Goal: Obtain resource: Download file/media

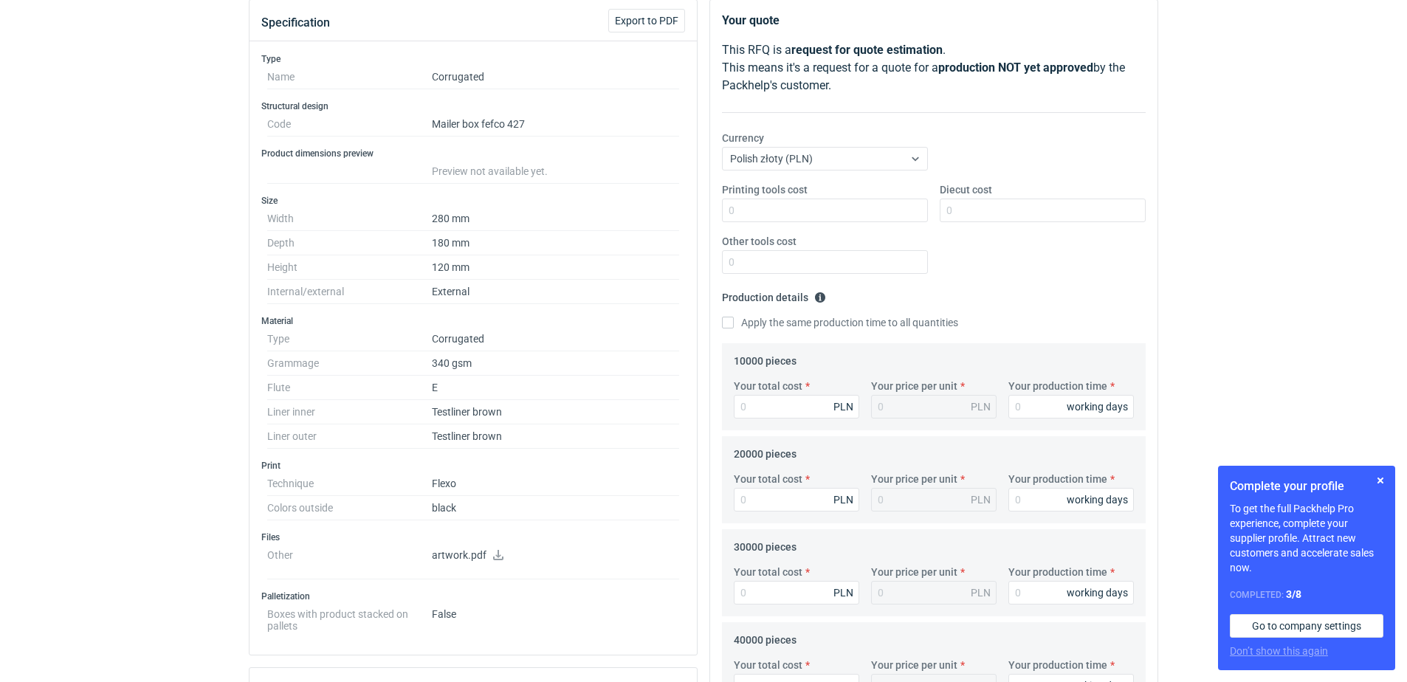
scroll to position [295, 0]
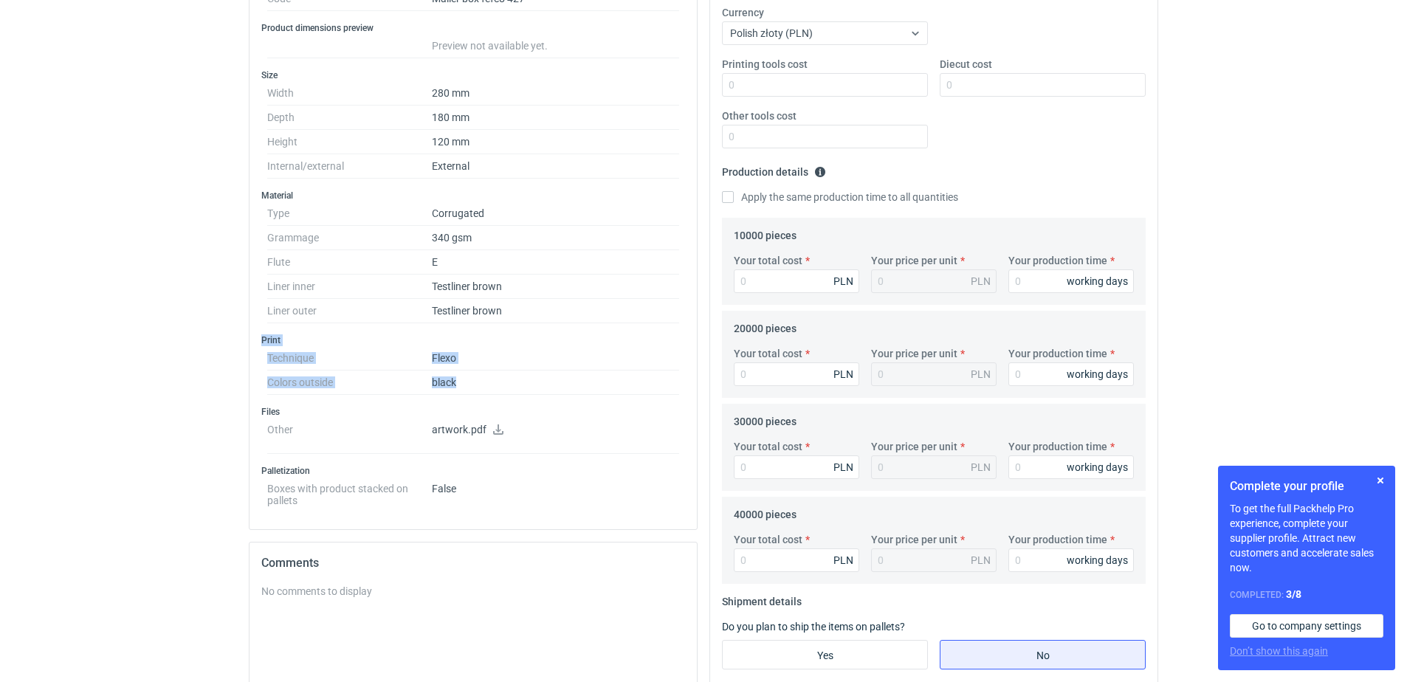
drag, startPoint x: 260, startPoint y: 338, endPoint x: 484, endPoint y: 381, distance: 227.8
click at [484, 381] on div "Type Name Corrugated Structural design Code Mailer box fefco 427 Product dimens…" at bounding box center [473, 223] width 447 height 614
copy div "Print Technique Flexo Colors outside black"
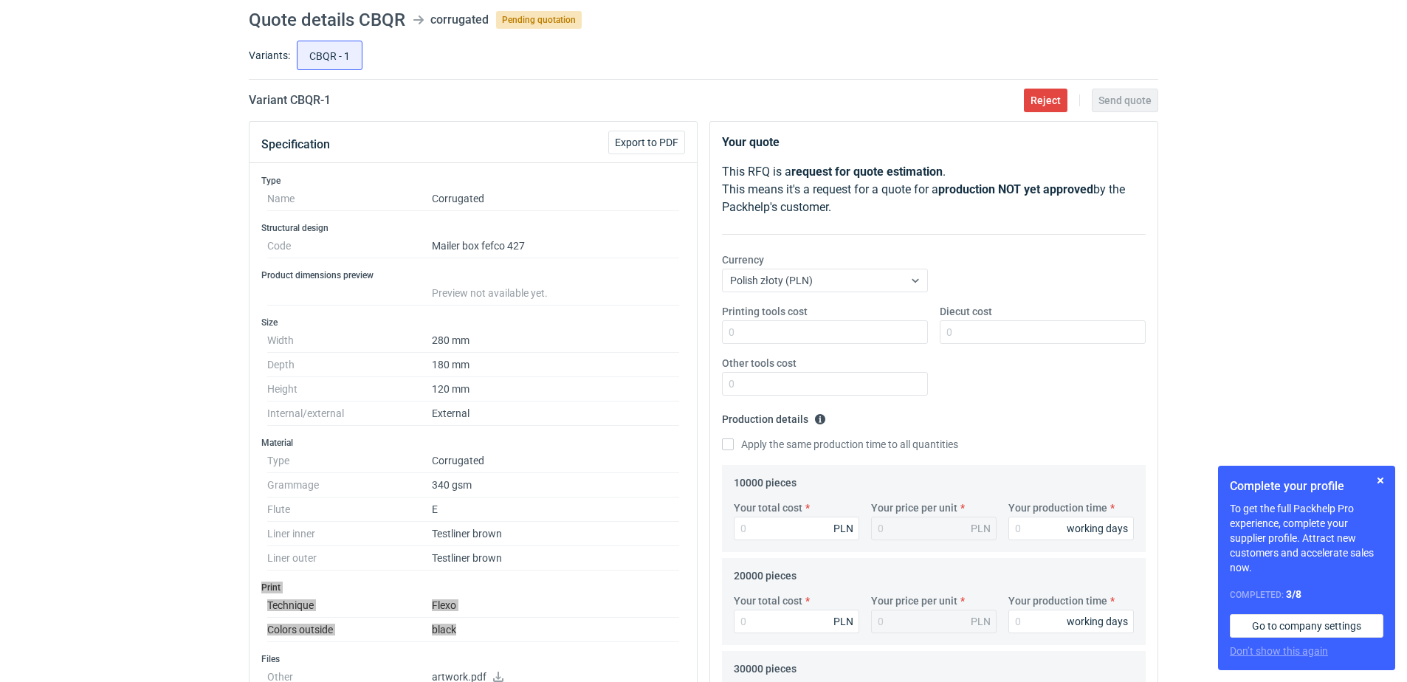
scroll to position [148, 0]
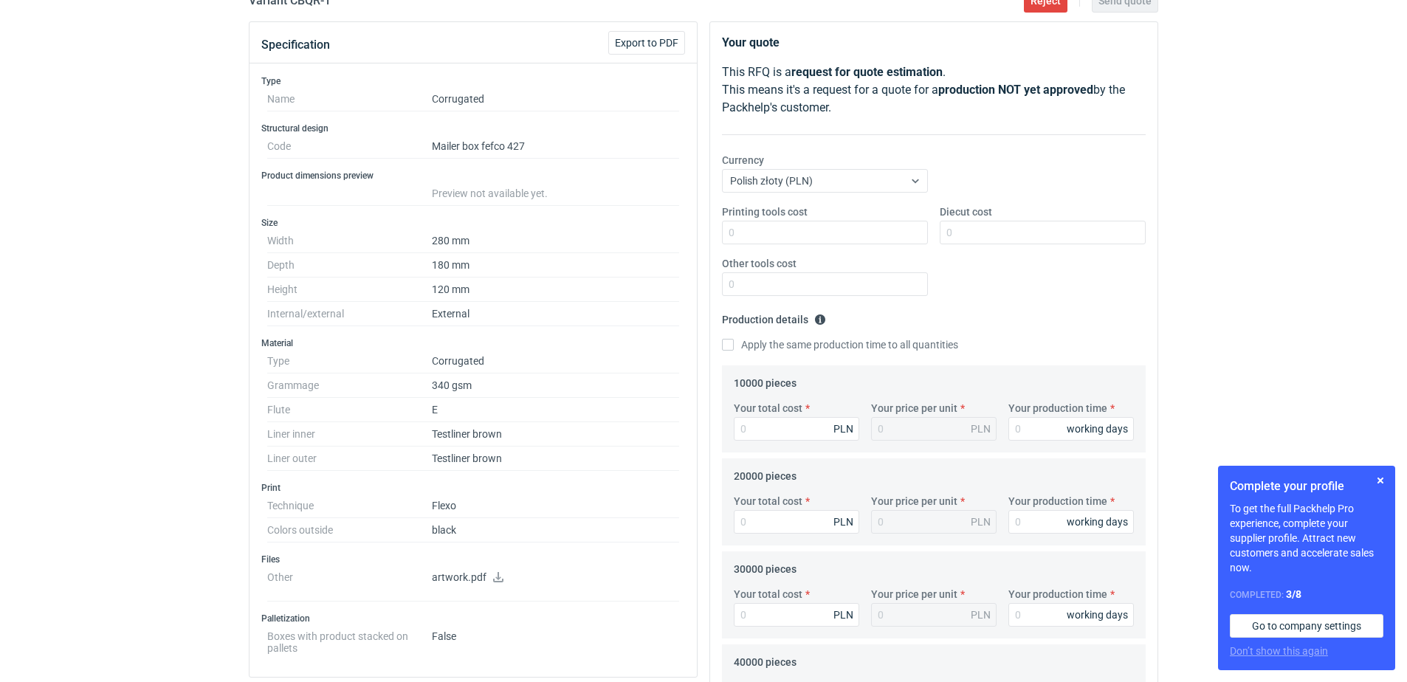
click at [588, 259] on dd "180 mm" at bounding box center [555, 265] width 247 height 24
drag, startPoint x: 478, startPoint y: 314, endPoint x: 429, endPoint y: 311, distance: 49.6
click at [429, 311] on dl "Width 280 mm Depth 180 mm Height 120 mm Internal/external External" at bounding box center [473, 277] width 412 height 97
copy dl "External"
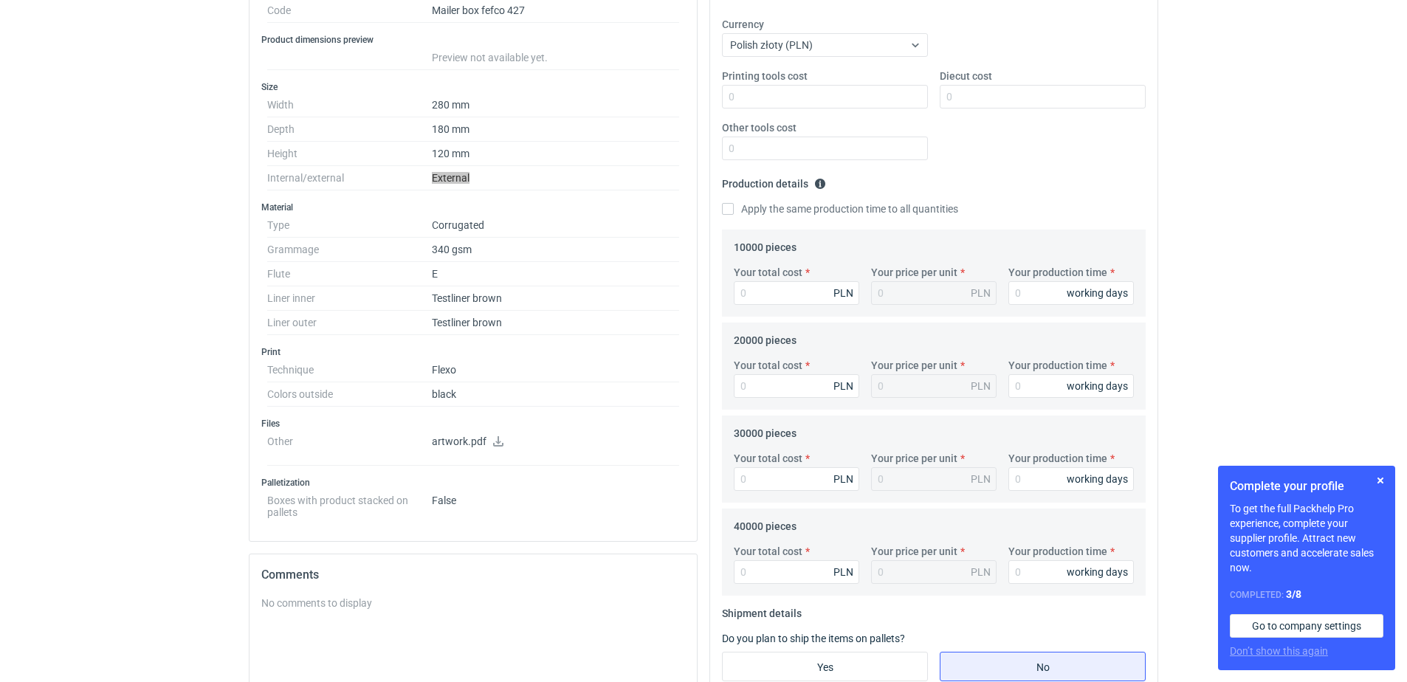
scroll to position [295, 0]
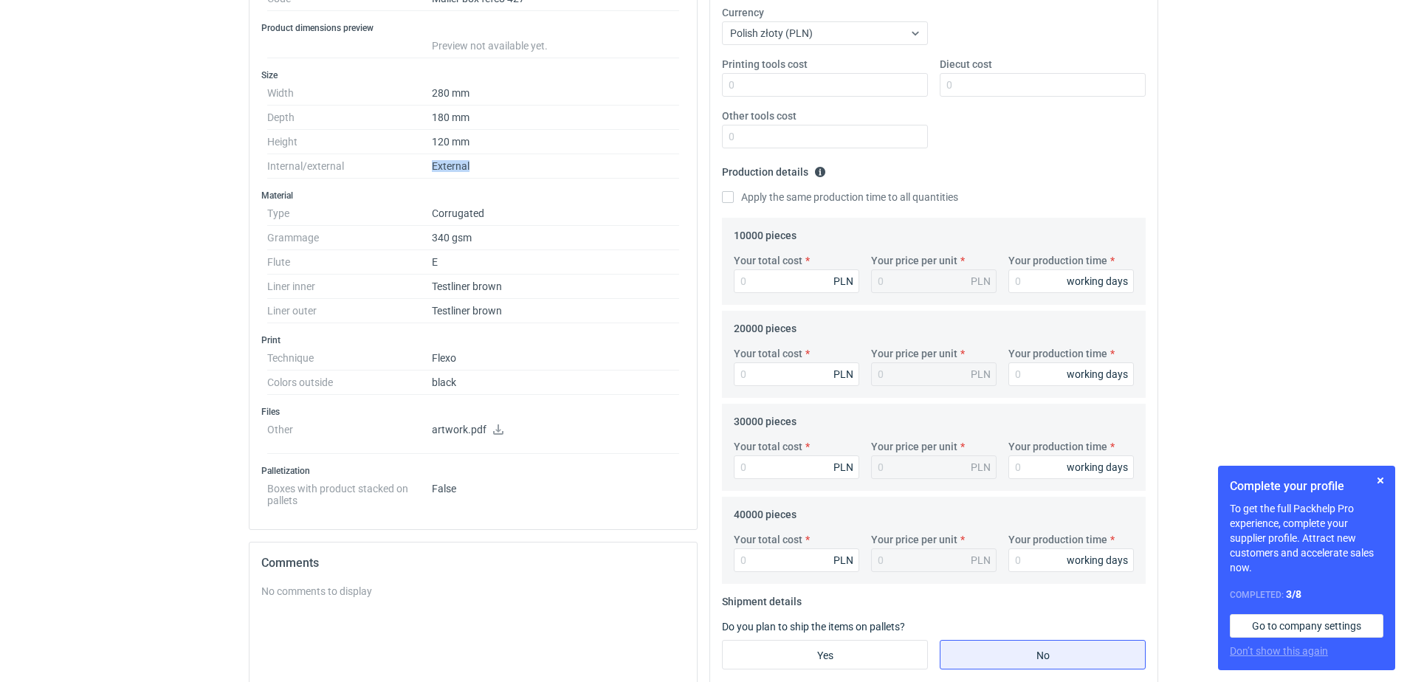
click at [498, 428] on icon at bounding box center [499, 430] width 12 height 10
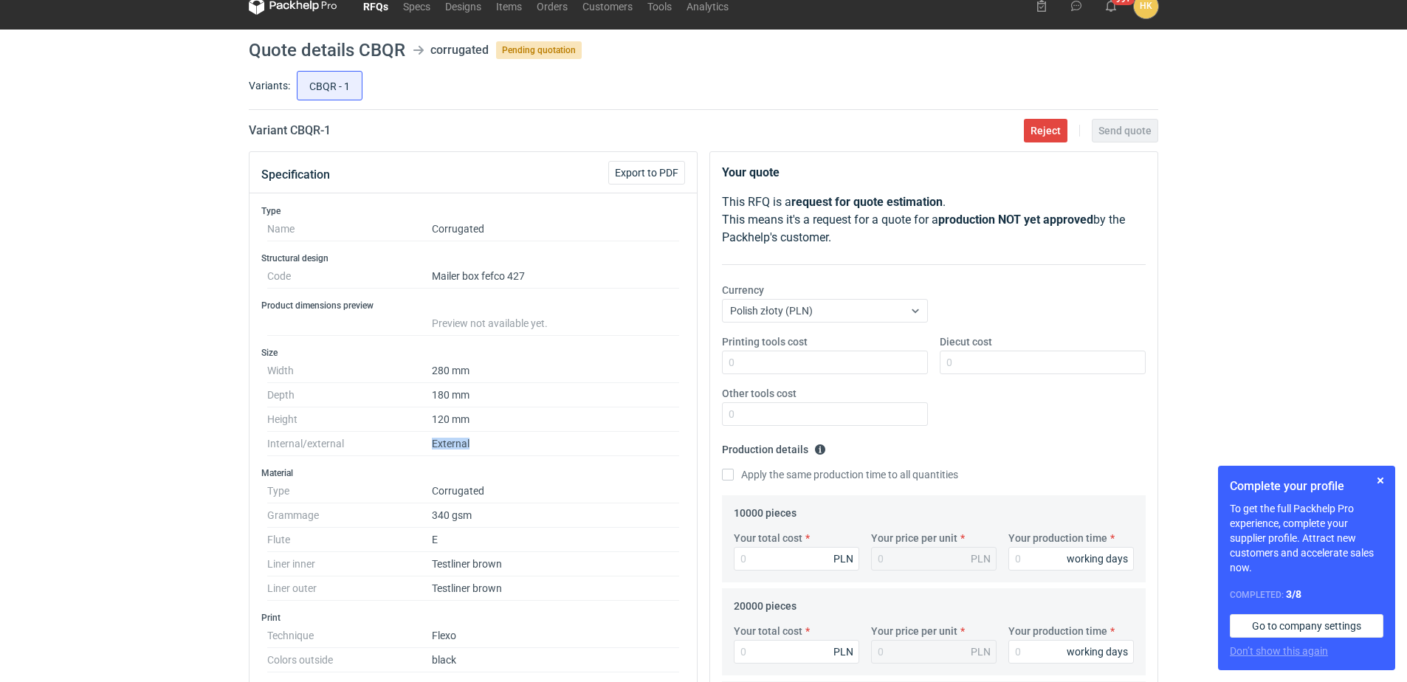
scroll to position [0, 0]
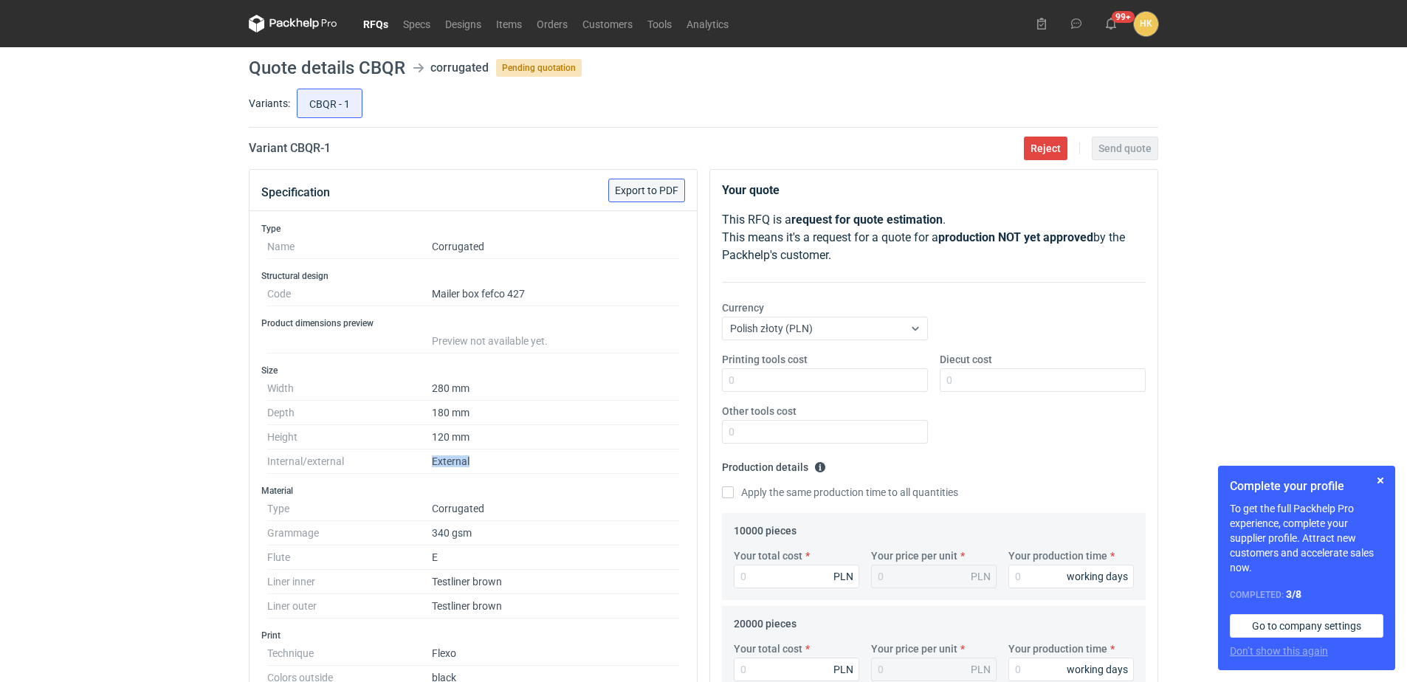
click at [633, 189] on span "Export to PDF" at bounding box center [647, 190] width 64 height 10
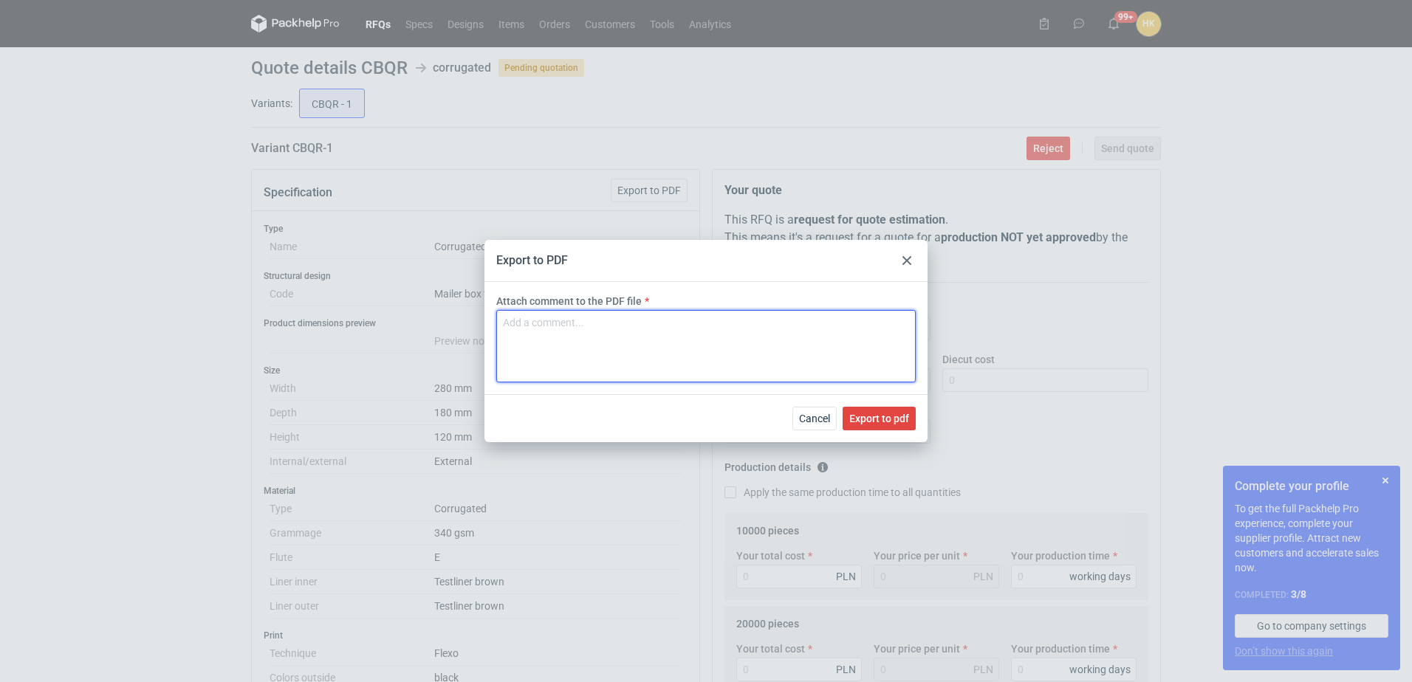
click at [631, 324] on textarea "Attach comment to the PDF file" at bounding box center [705, 346] width 419 height 72
type textarea "CBQR-1"
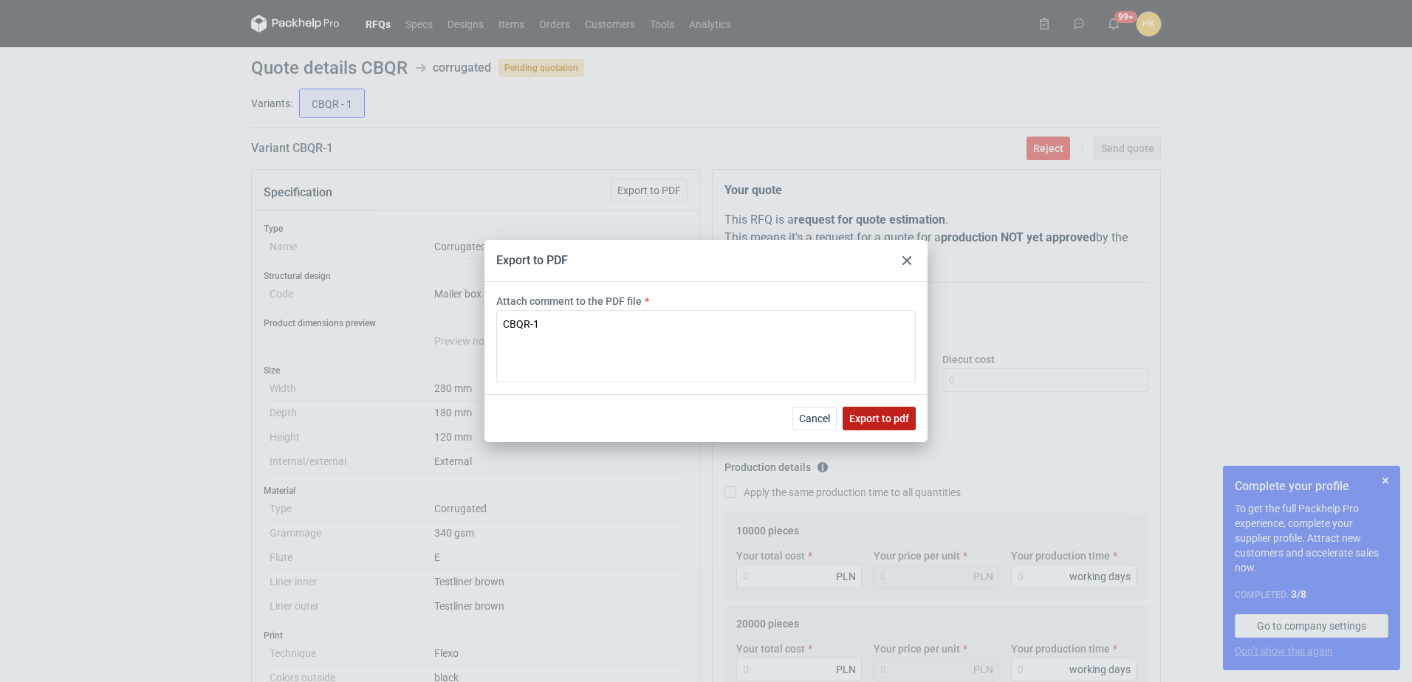
click at [866, 418] on span "Export to pdf" at bounding box center [879, 419] width 60 height 10
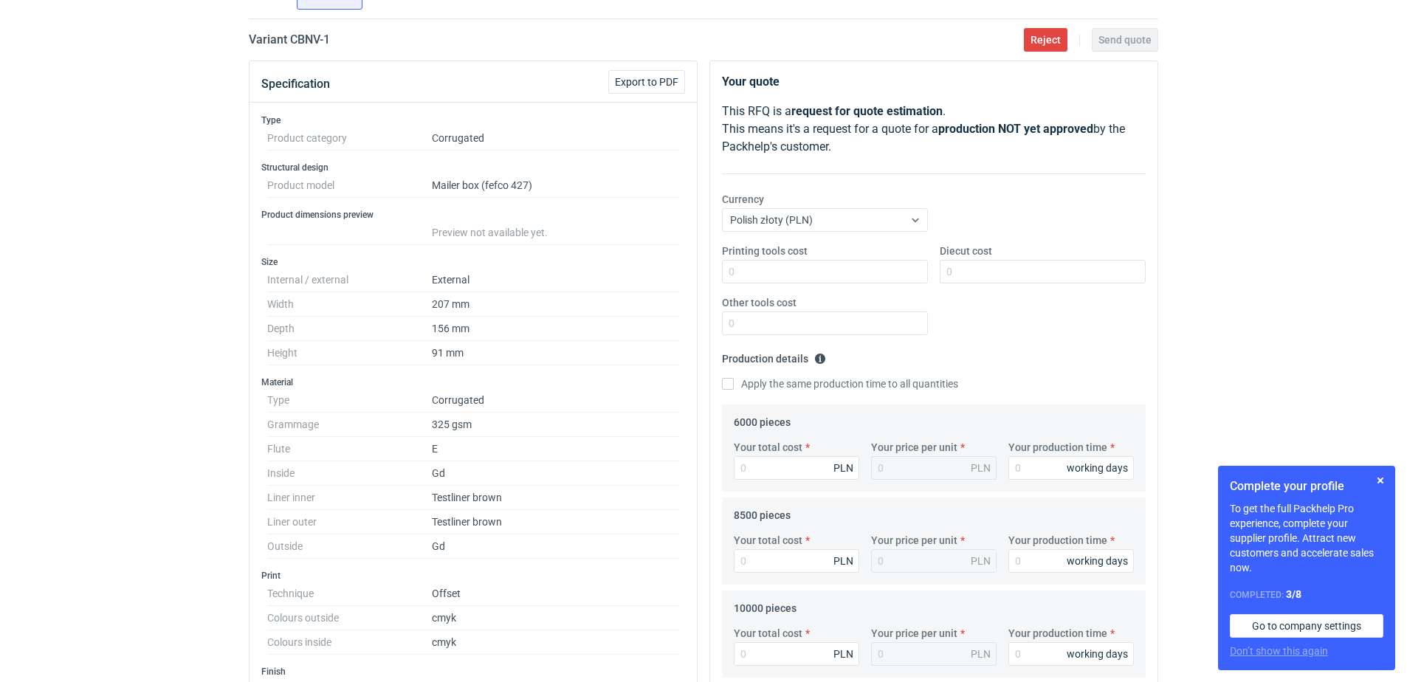
scroll to position [148, 0]
